Goal: Navigation & Orientation: Go to known website

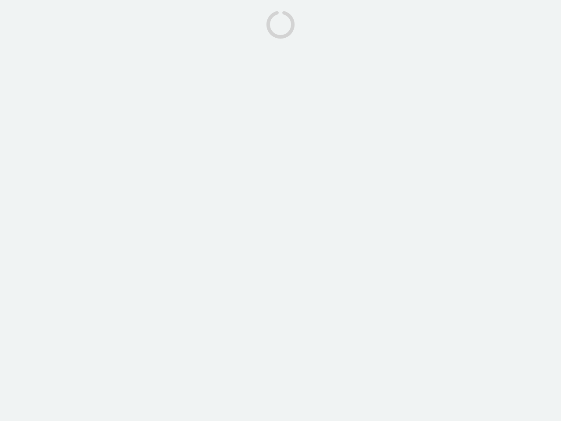
click at [280, 210] on body at bounding box center [280, 210] width 561 height 421
